Goal: Transaction & Acquisition: Purchase product/service

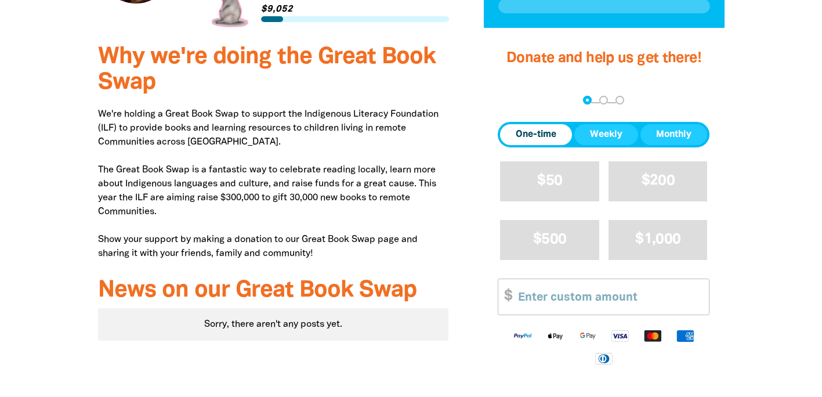
scroll to position [398, 0]
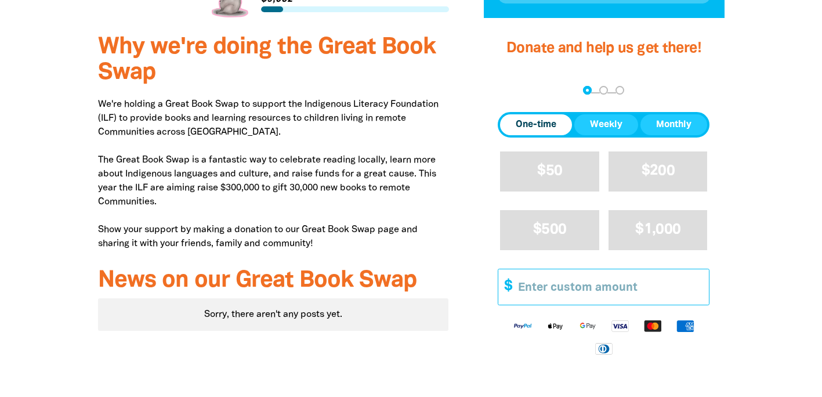
click at [563, 291] on input "Other Amount" at bounding box center [609, 286] width 199 height 35
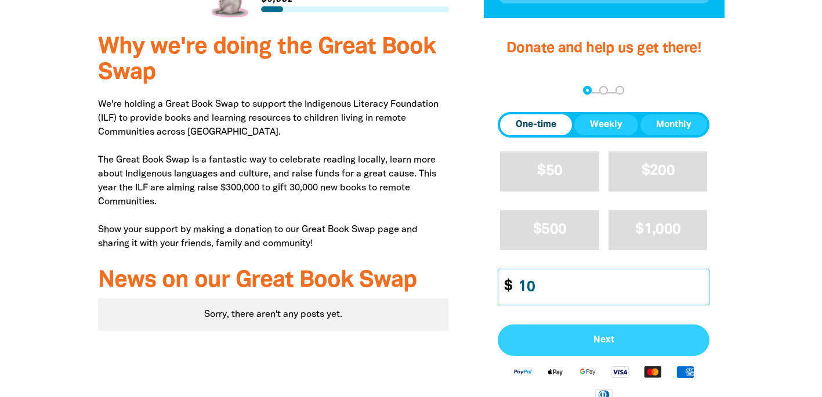
type input "10"
click at [563, 346] on button "Next" at bounding box center [604, 339] width 212 height 31
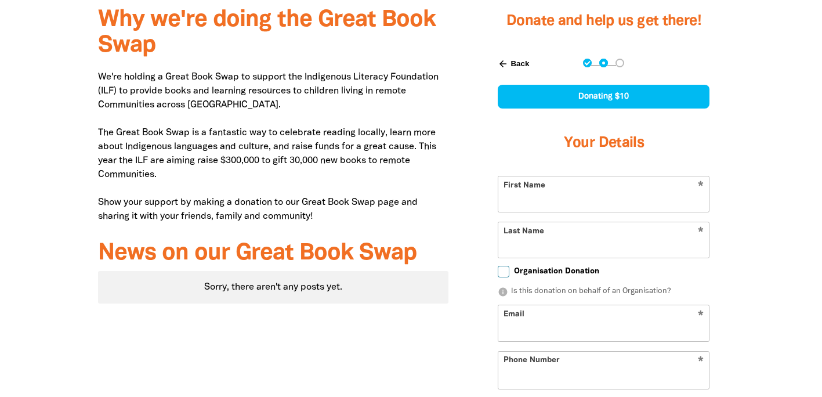
scroll to position [447, 0]
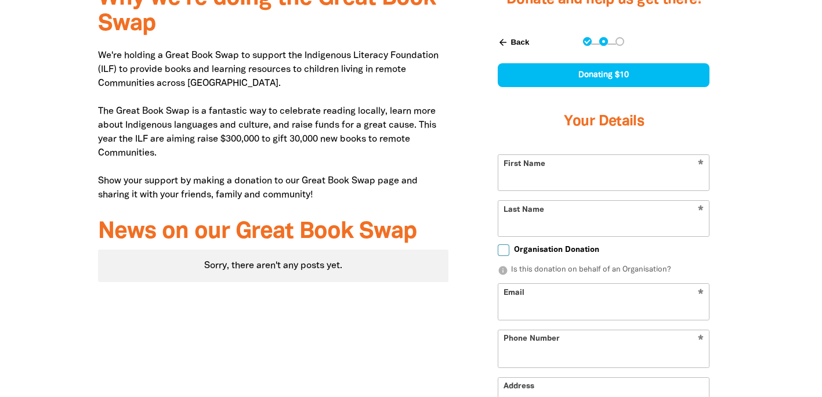
select select "AU"
click at [559, 172] on input "First Name" at bounding box center [603, 172] width 211 height 35
type input "[PERSON_NAME]"
type input "[EMAIL_ADDRESS][DOMAIN_NAME]"
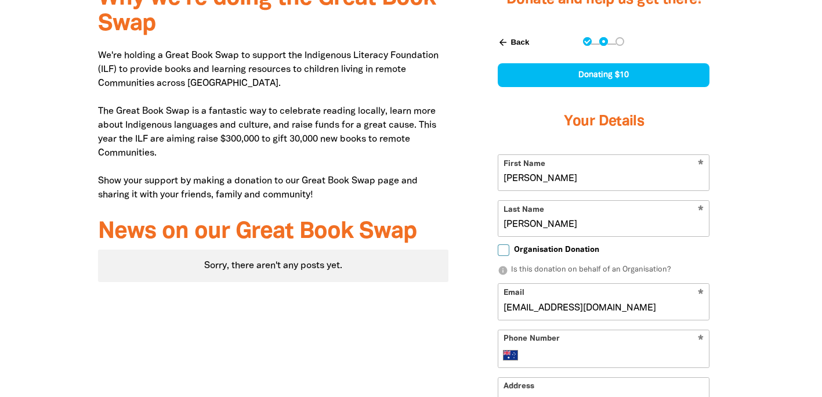
type input "[PHONE_NUMBER]"
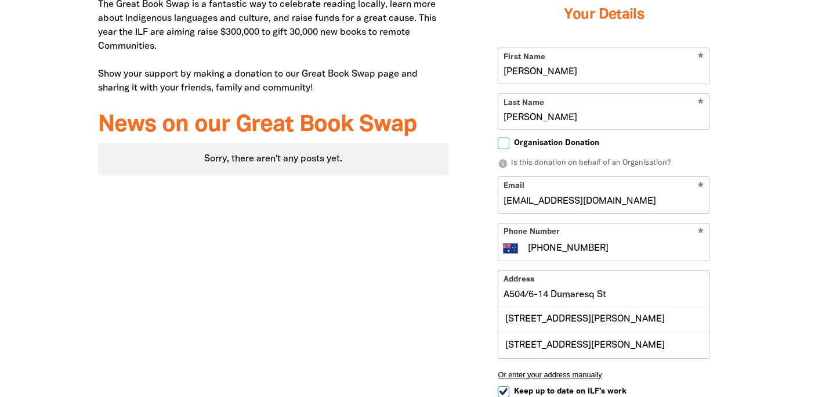
scroll to position [558, 0]
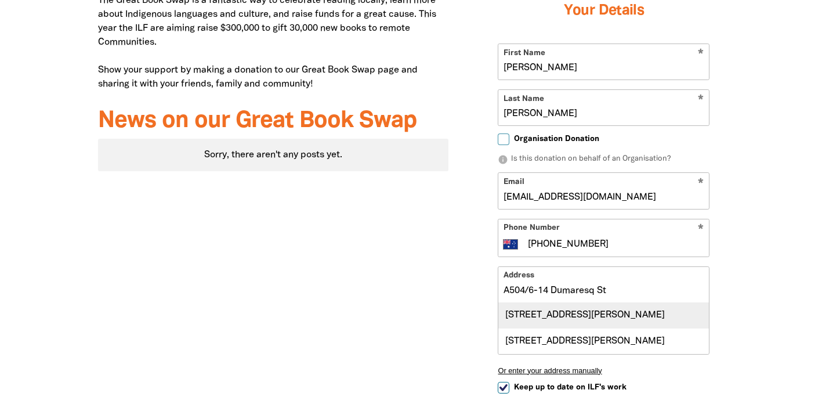
click at [511, 315] on div "[STREET_ADDRESS][PERSON_NAME]" at bounding box center [603, 315] width 211 height 25
type input "[STREET_ADDRESS][PERSON_NAME]"
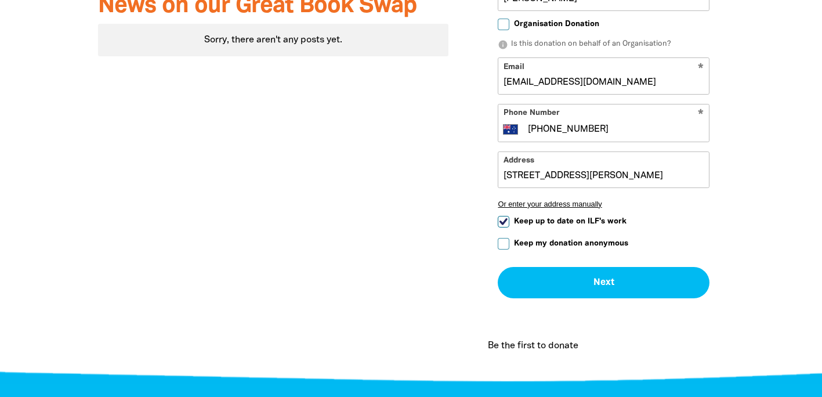
scroll to position [674, 0]
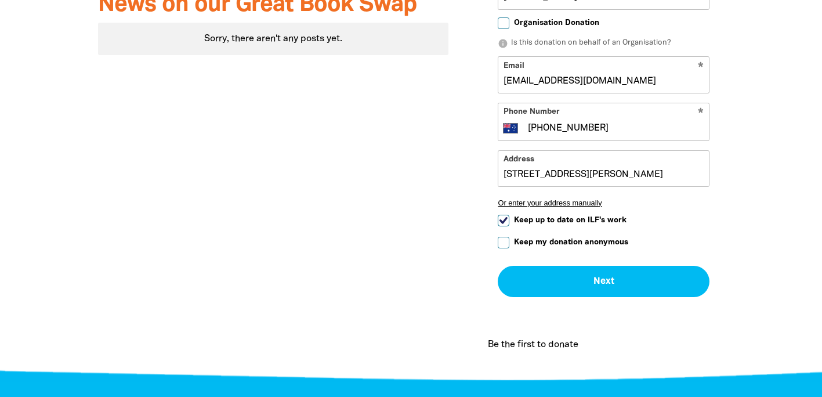
click at [507, 216] on input "Keep up to date on ILF's work" at bounding box center [504, 221] width 12 height 12
checkbox input "false"
click at [501, 245] on input "Keep my donation anonymous" at bounding box center [504, 243] width 12 height 12
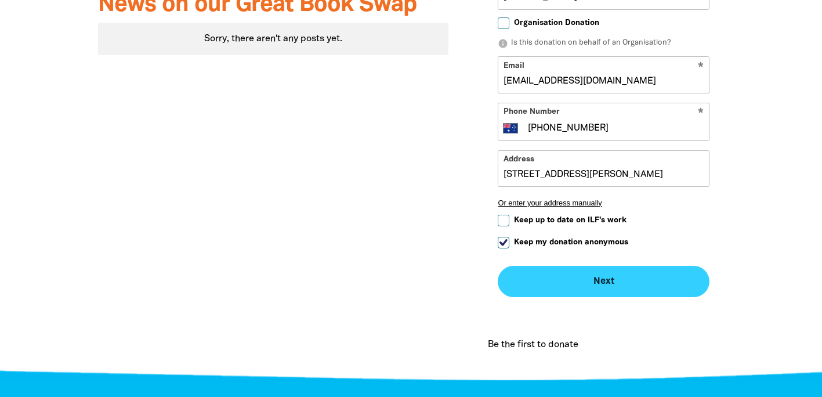
click at [590, 289] on button "Next chevron_right" at bounding box center [604, 281] width 212 height 31
checkbox input "false"
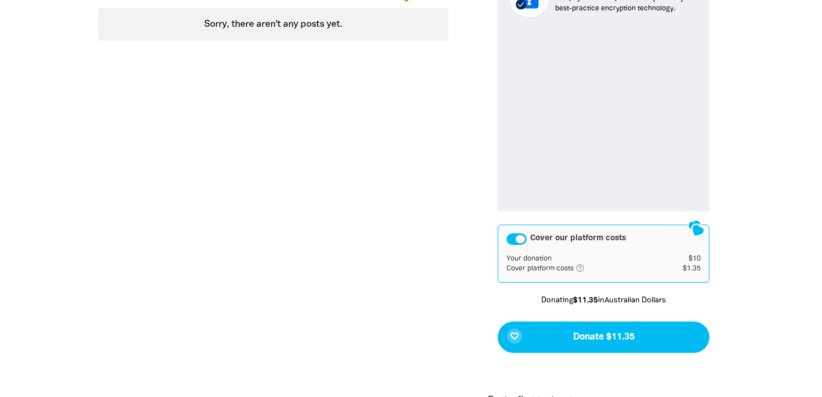
scroll to position [691, 0]
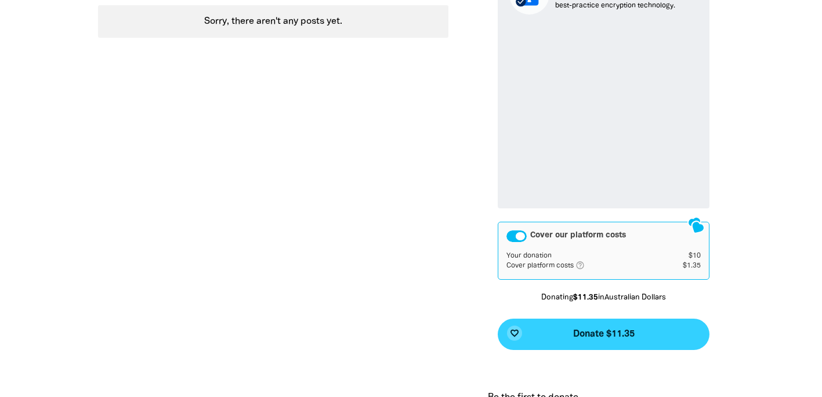
click at [617, 331] on span "Donate $11.35" at bounding box center [603, 333] width 61 height 9
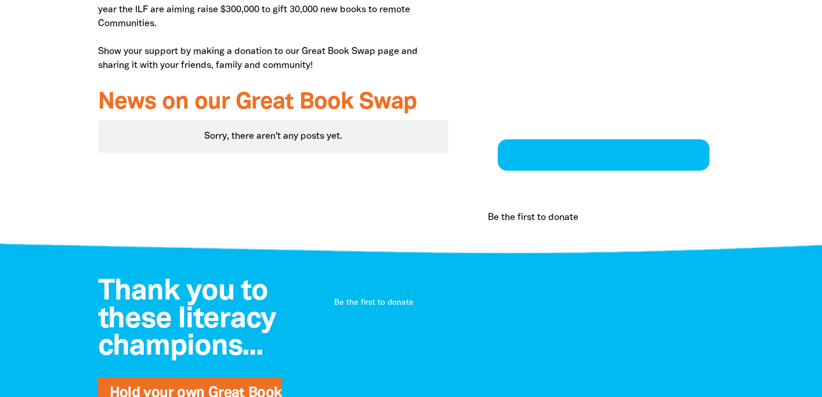
scroll to position [456, 0]
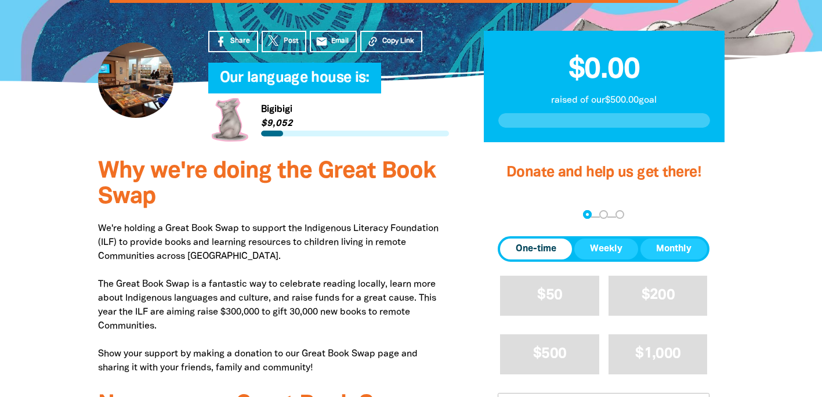
scroll to position [275, 0]
